Goal: Find specific page/section: Find specific page/section

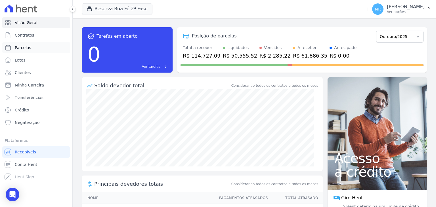
click at [35, 48] on link "Parcelas" at bounding box center [36, 47] width 68 height 11
select select
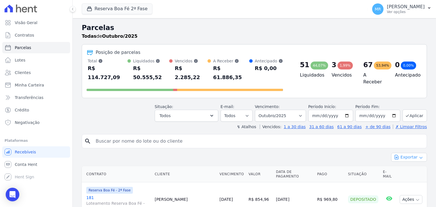
click at [417, 153] on button "Exportar" at bounding box center [409, 157] width 36 height 9
click at [44, 36] on link "Contratos" at bounding box center [36, 35] width 68 height 11
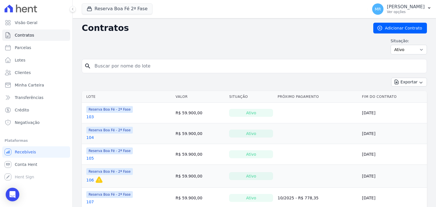
click at [98, 63] on input "search" at bounding box center [257, 65] width 333 height 11
type input "1"
type input "170"
click at [86, 67] on icon "search" at bounding box center [87, 66] width 7 height 7
click at [112, 67] on input "170" at bounding box center [257, 65] width 333 height 11
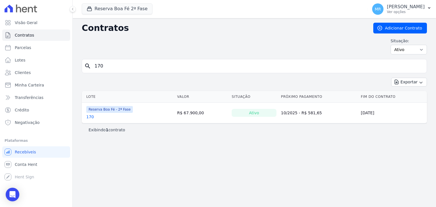
click at [90, 115] on link "170" at bounding box center [90, 117] width 8 height 6
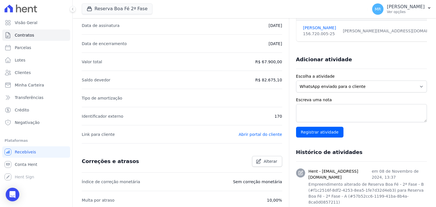
scroll to position [12, 0]
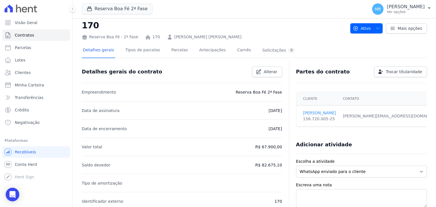
click at [330, 114] on link "[PERSON_NAME]" at bounding box center [319, 113] width 33 height 6
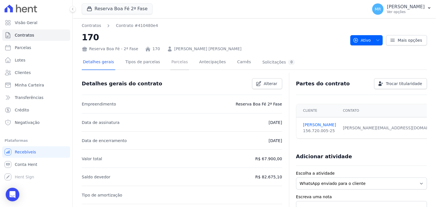
click at [174, 62] on link "Parcelas" at bounding box center [179, 62] width 19 height 15
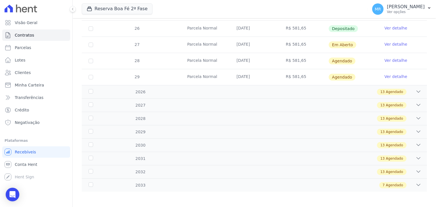
scroll to position [173, 0]
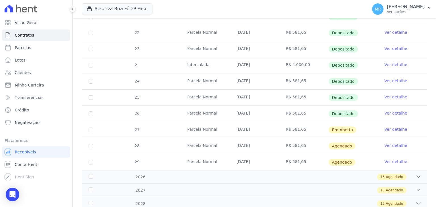
click at [385, 145] on link "Ver detalhe" at bounding box center [396, 146] width 23 height 6
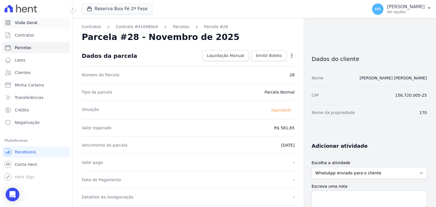
click at [34, 23] on span "Visão Geral" at bounding box center [26, 23] width 23 height 6
